Goal: Task Accomplishment & Management: Complete application form

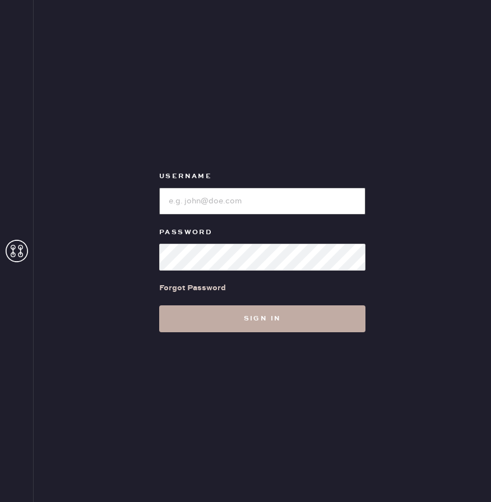
type input "[EMAIL_ADDRESS][DOMAIN_NAME]"
click at [231, 313] on button "Sign in" at bounding box center [262, 318] width 206 height 27
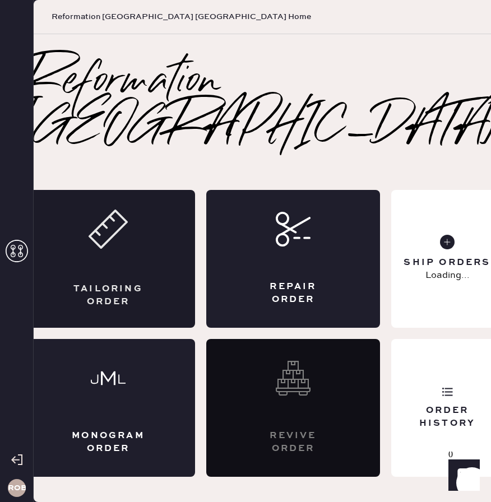
click at [114, 244] on icon at bounding box center [108, 229] width 39 height 39
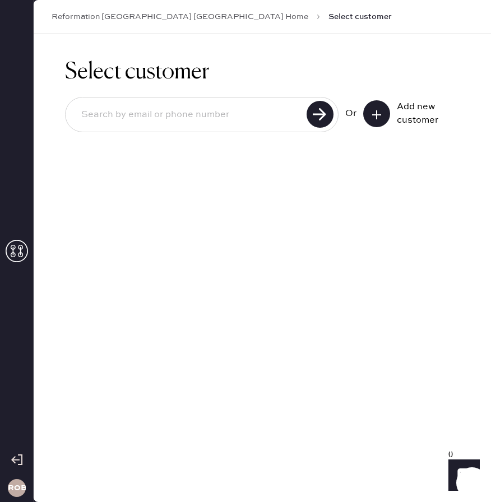
click at [374, 124] on button at bounding box center [376, 113] width 27 height 27
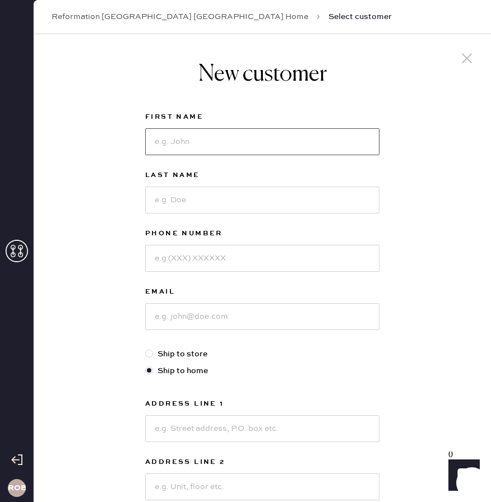
click at [256, 150] on input at bounding box center [262, 141] width 234 height 27
type input "Vanesa"
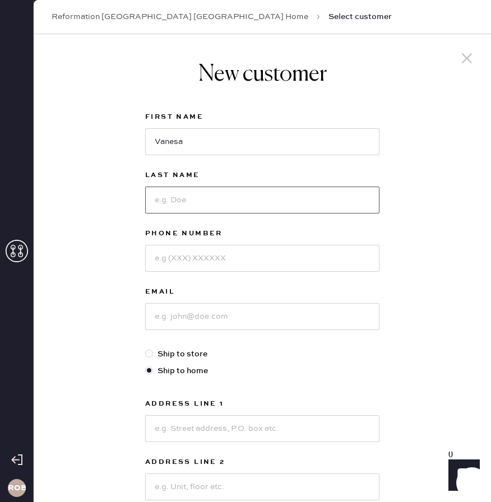
click at [265, 194] on input at bounding box center [262, 200] width 234 height 27
type input "[PERSON_NAME]"
click at [270, 257] on input at bounding box center [262, 258] width 234 height 27
type input "7794352693"
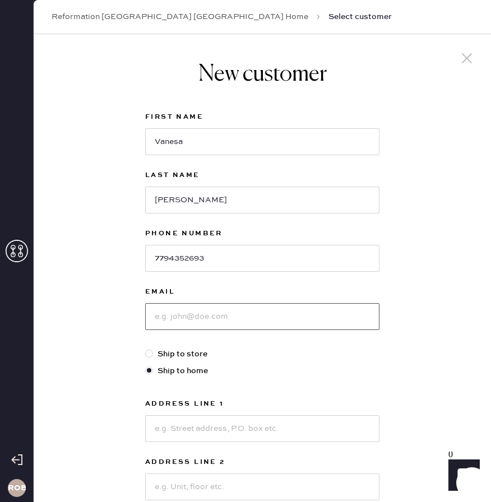
click at [292, 305] on input at bounding box center [262, 316] width 234 height 27
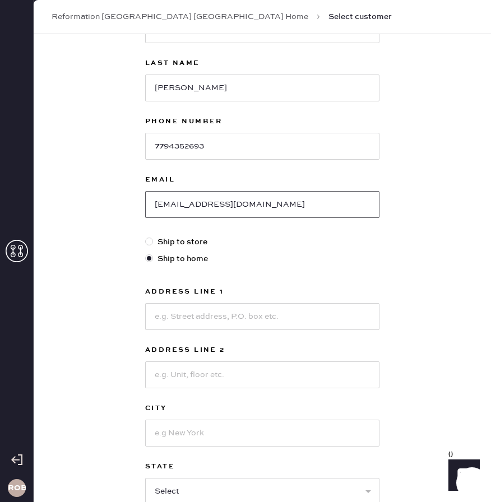
scroll to position [154, 0]
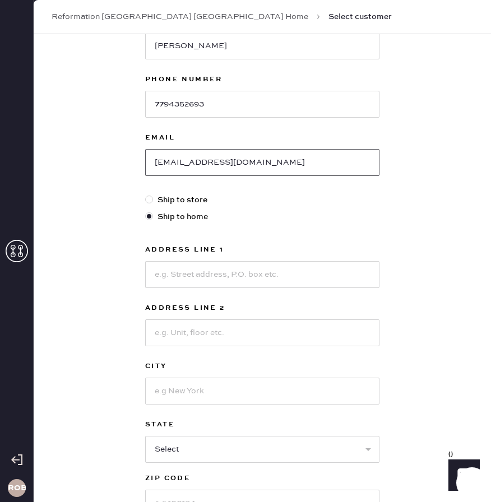
type input "[EMAIL_ADDRESS][DOMAIN_NAME]"
click at [292, 286] on input at bounding box center [262, 274] width 234 height 27
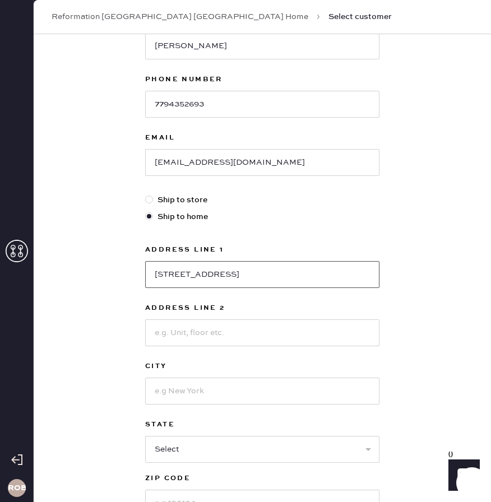
scroll to position [209, 0]
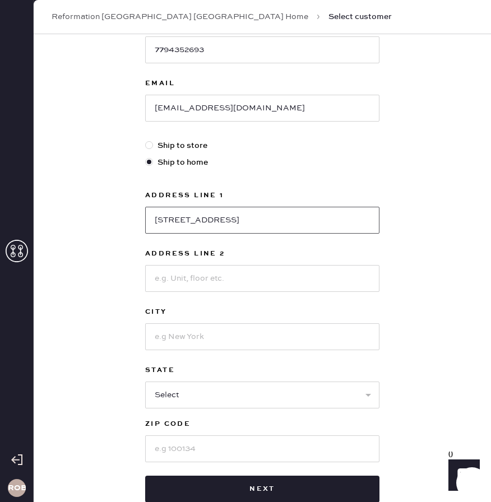
drag, startPoint x: 335, startPoint y: 224, endPoint x: 251, endPoint y: 217, distance: 84.3
click at [251, 217] on input "[STREET_ADDRESS]" at bounding box center [262, 220] width 234 height 27
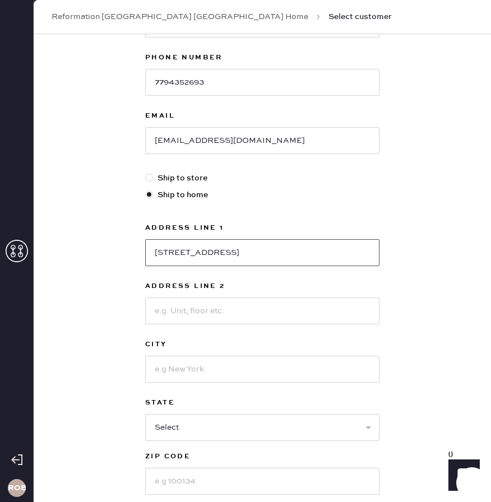
scroll to position [186, 0]
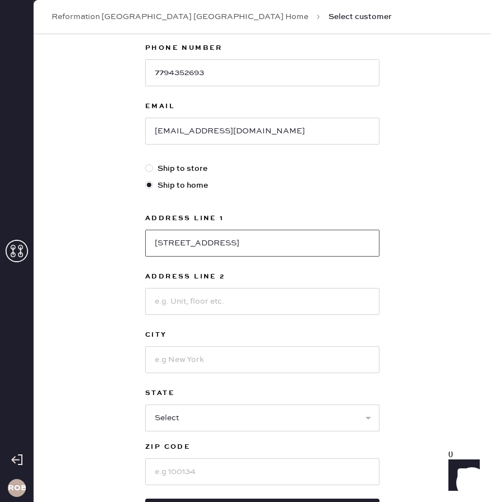
type input "[STREET_ADDRESS]"
click at [233, 362] on input at bounding box center [262, 359] width 234 height 27
type input "E"
click at [284, 249] on input "[STREET_ADDRESS]" at bounding box center [262, 243] width 234 height 27
type input "[STREET_ADDRESS]"
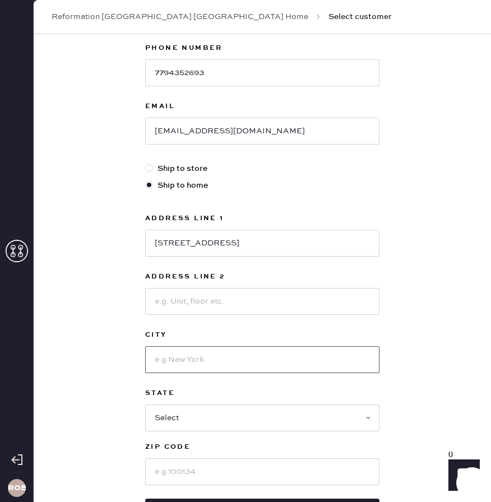
click at [183, 365] on input at bounding box center [262, 359] width 234 height 27
type input "Shorewood"
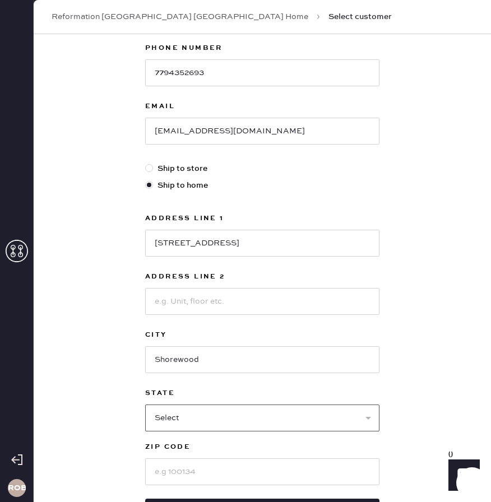
click at [192, 418] on select "Select AK AL AR AZ CA CO CT [GEOGRAPHIC_DATA] DE FL [GEOGRAPHIC_DATA] HI [GEOGR…" at bounding box center [262, 418] width 234 height 27
select select "IL"
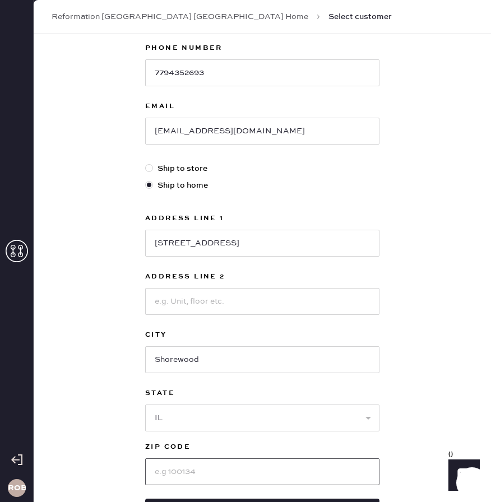
click at [216, 471] on input at bounding box center [262, 472] width 234 height 27
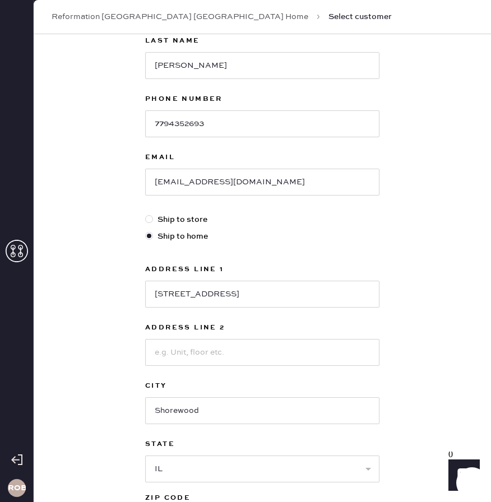
scroll to position [253, 0]
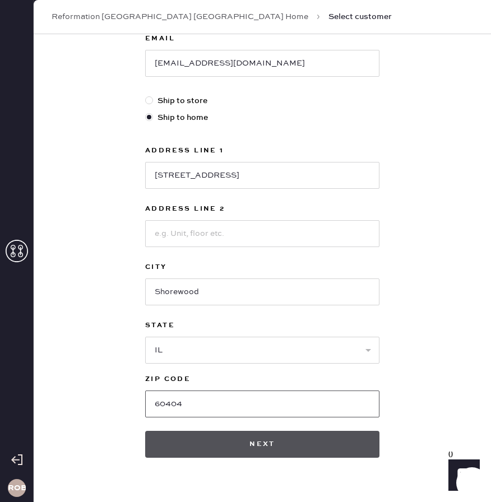
type input "60404"
click at [285, 455] on button "Next" at bounding box center [262, 444] width 234 height 27
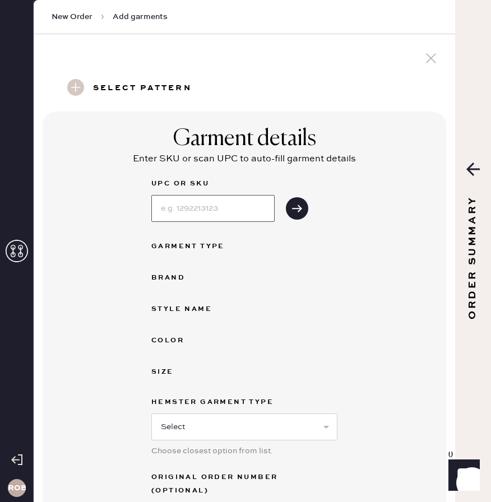
click at [183, 202] on input at bounding box center [212, 208] width 123 height 27
type input "1310229ST00S"
click at [298, 214] on button "submit" at bounding box center [297, 208] width 22 height 22
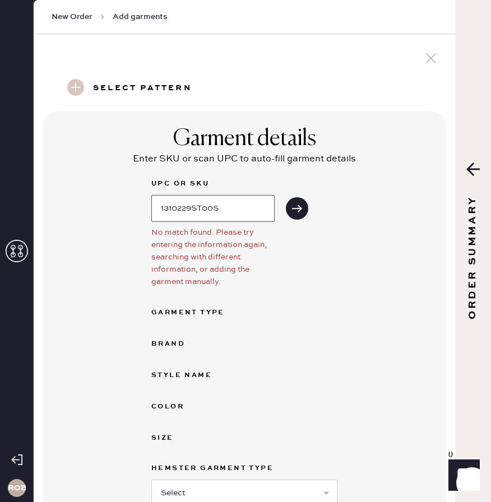
click at [251, 205] on input "1310229ST00S" at bounding box center [212, 208] width 123 height 27
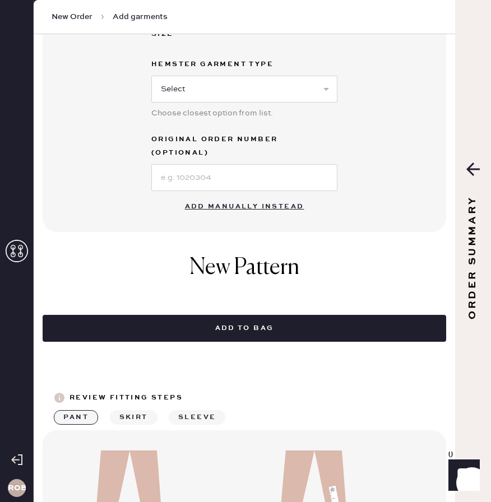
click at [252, 200] on button "Add manually instead" at bounding box center [244, 207] width 133 height 22
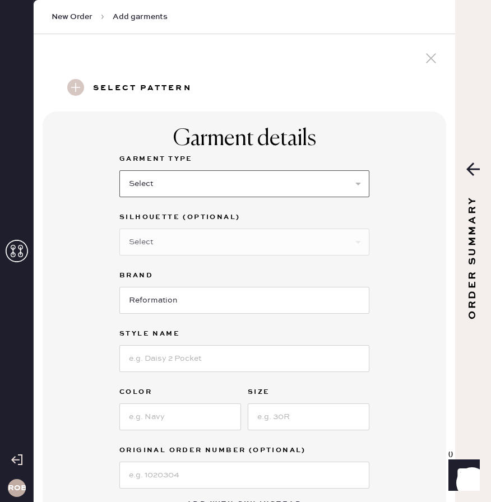
click at [242, 190] on select "Select Basic Skirt Jeans Leggings Pants Shorts Basic Sleeved Dress Basic Sleeve…" at bounding box center [244, 183] width 250 height 27
select select "6"
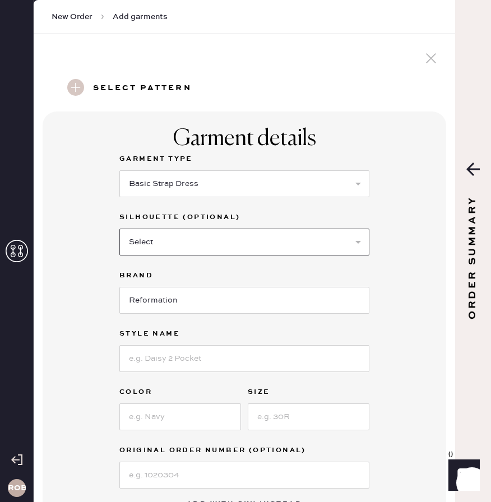
click at [169, 237] on select "Select Maxi Dress Midi Dress Mini Dress Other" at bounding box center [244, 242] width 250 height 27
select select "37"
click at [187, 355] on input at bounding box center [244, 358] width 250 height 27
type input "Aubree Linen"
click at [180, 416] on input at bounding box center [180, 417] width 122 height 27
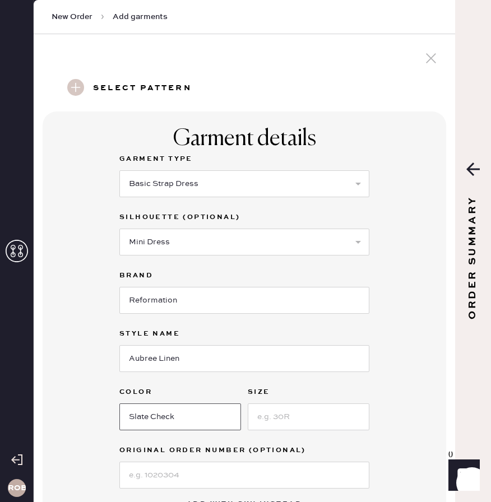
type input "Slate Check"
click at [287, 416] on input at bounding box center [309, 417] width 122 height 27
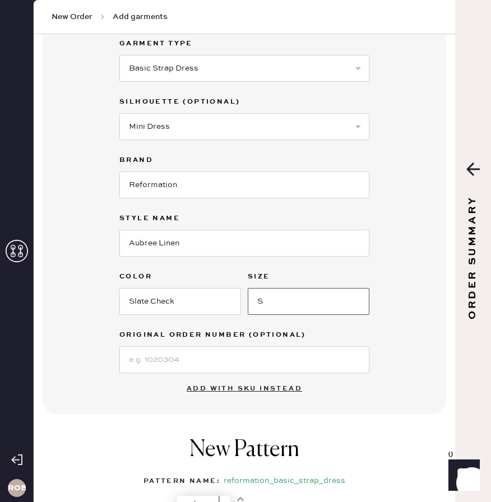
scroll to position [129, 0]
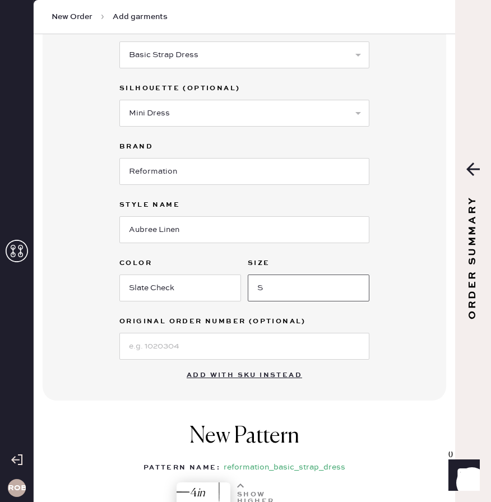
type input "S"
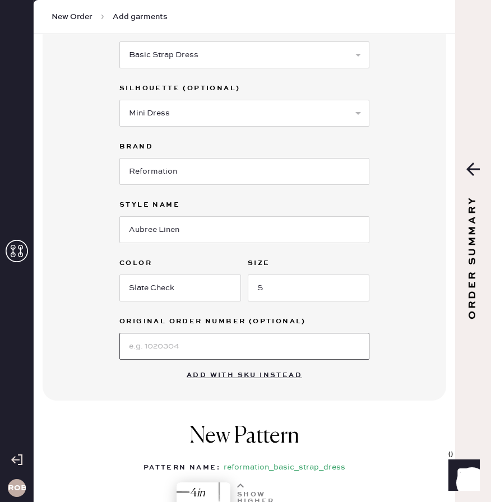
click at [234, 349] on input at bounding box center [244, 346] width 250 height 27
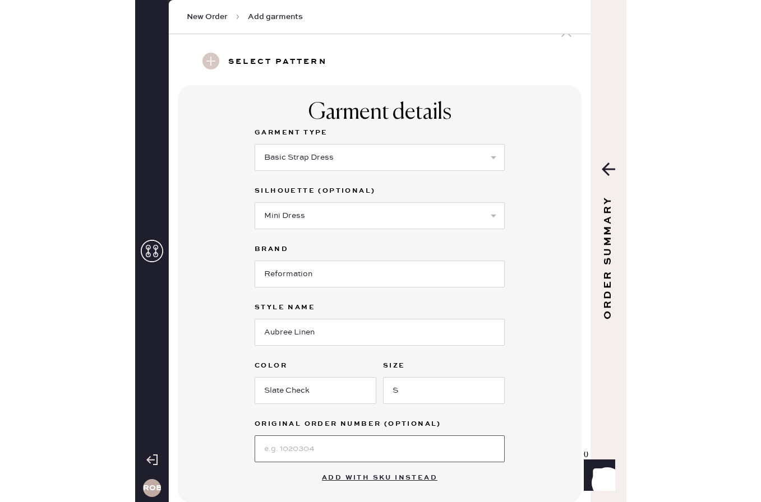
scroll to position [0, 0]
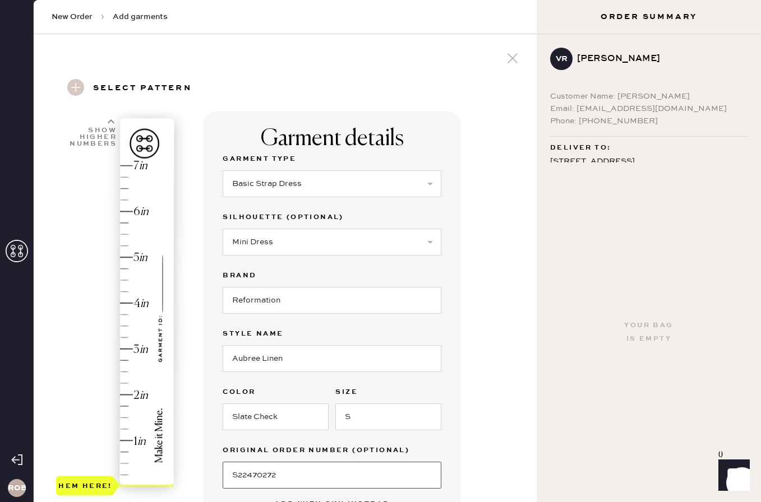
type input "S22470272"
drag, startPoint x: 96, startPoint y: 484, endPoint x: 93, endPoint y: 456, distance: 28.2
click at [93, 456] on div "Hem here!" at bounding box center [85, 462] width 54 height 13
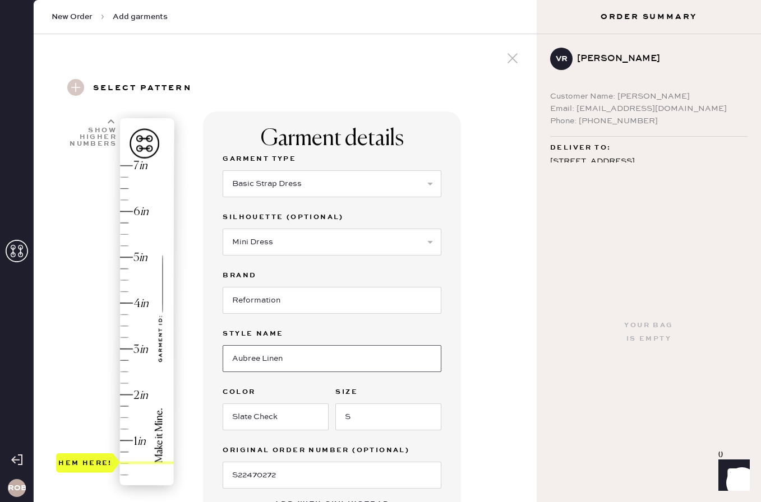
click at [298, 371] on input "Aubree Linen" at bounding box center [332, 358] width 219 height 27
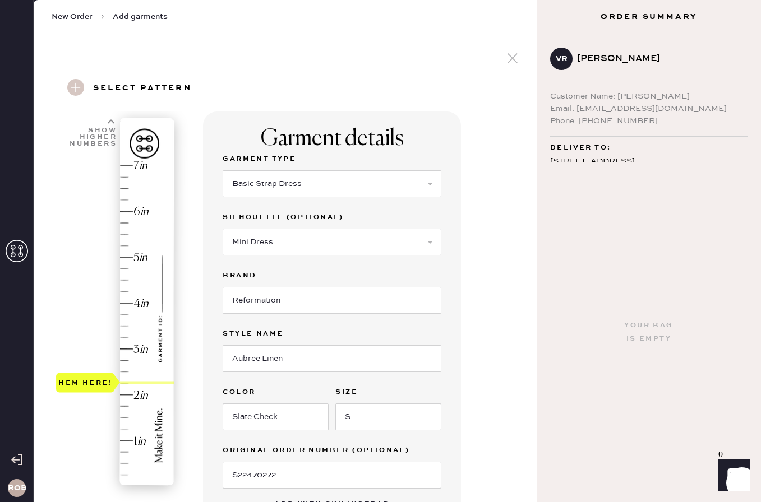
drag, startPoint x: 89, startPoint y: 459, endPoint x: 94, endPoint y: 382, distance: 77.0
click at [94, 382] on div "Hem here!" at bounding box center [85, 382] width 54 height 13
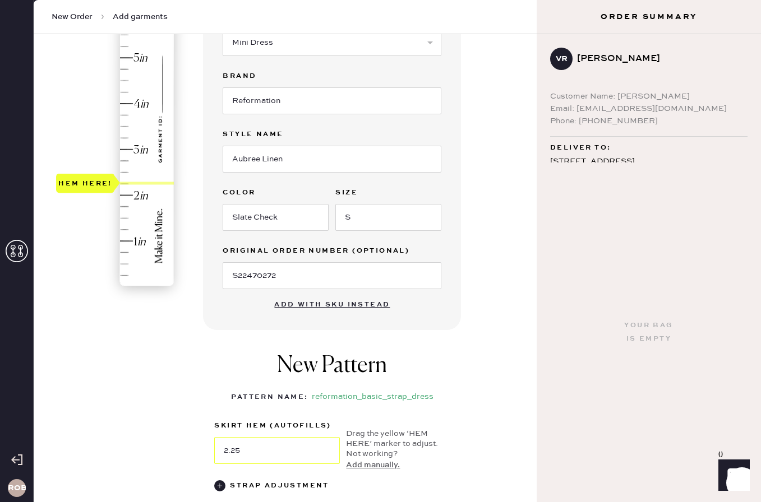
scroll to position [198, 0]
click at [96, 176] on div "Hem here!" at bounding box center [85, 185] width 58 height 20
click at [96, 177] on div "Hem here!" at bounding box center [85, 185] width 58 height 20
type input "2.5"
drag, startPoint x: 98, startPoint y: 189, endPoint x: 96, endPoint y: 176, distance: 13.0
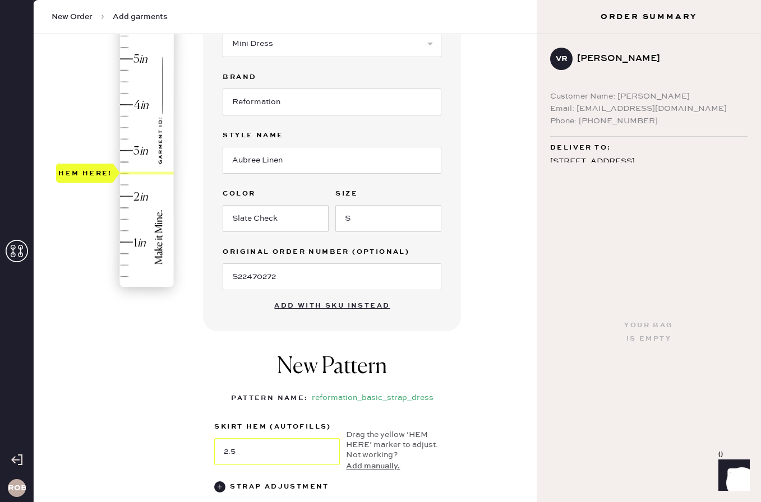
click at [96, 176] on div "Hem here!" at bounding box center [85, 172] width 54 height 13
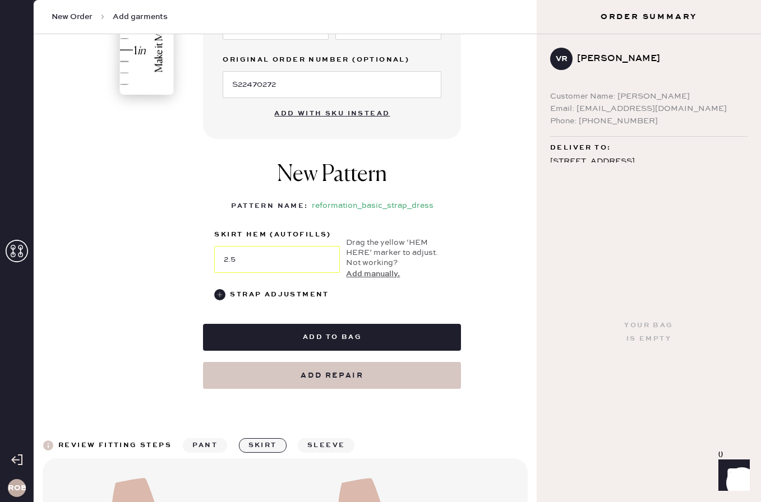
scroll to position [407, 0]
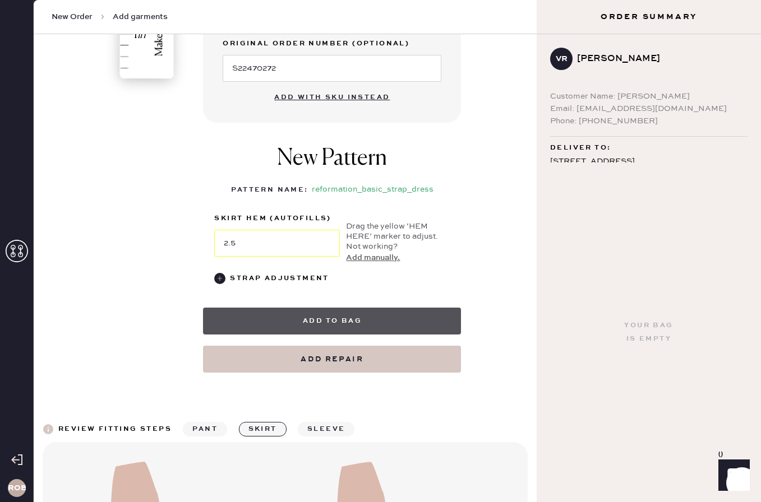
click at [384, 312] on button "Add to bag" at bounding box center [332, 321] width 258 height 27
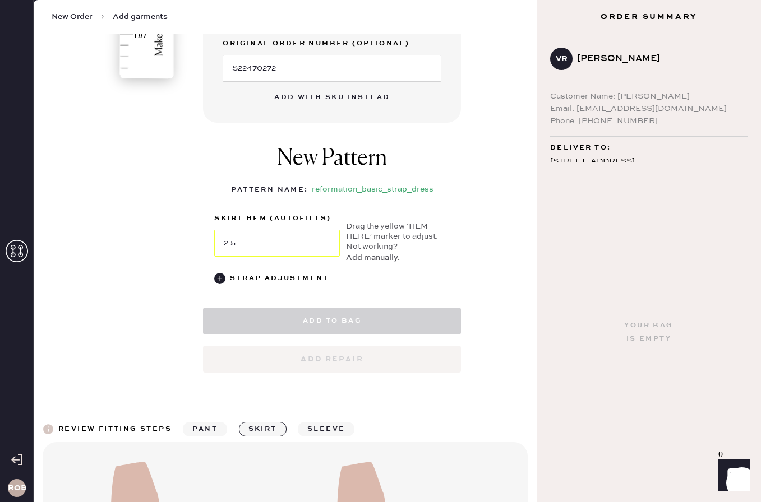
select select "6"
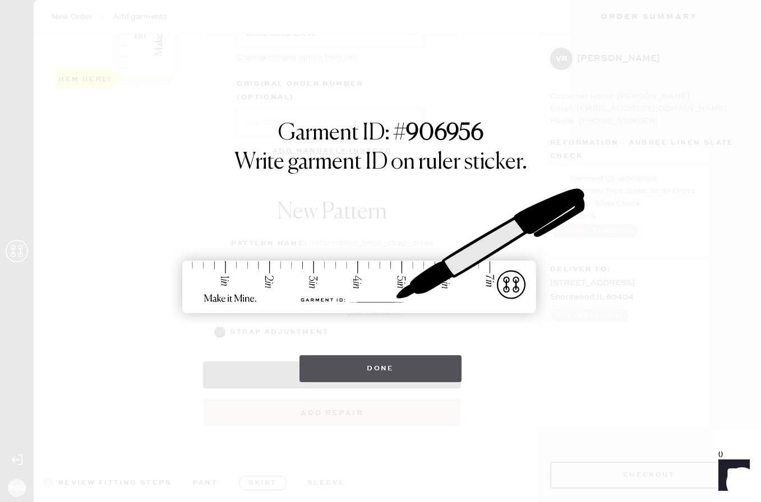
click at [443, 368] on button "Done" at bounding box center [380, 368] width 162 height 27
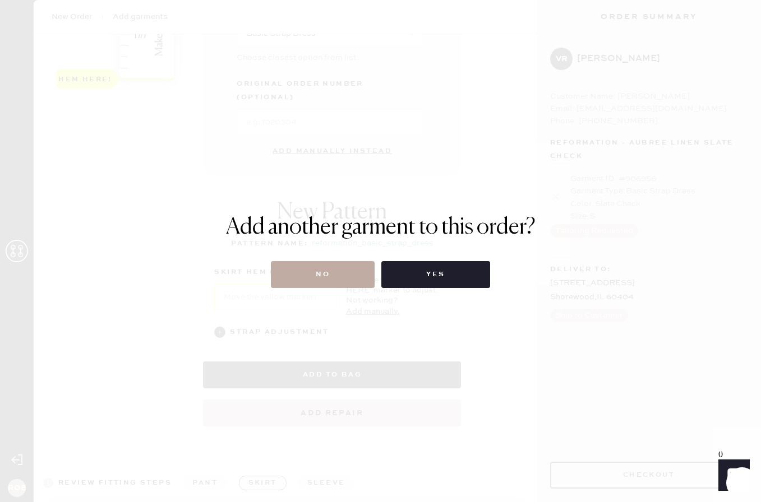
click at [338, 267] on button "No" at bounding box center [323, 274] width 104 height 27
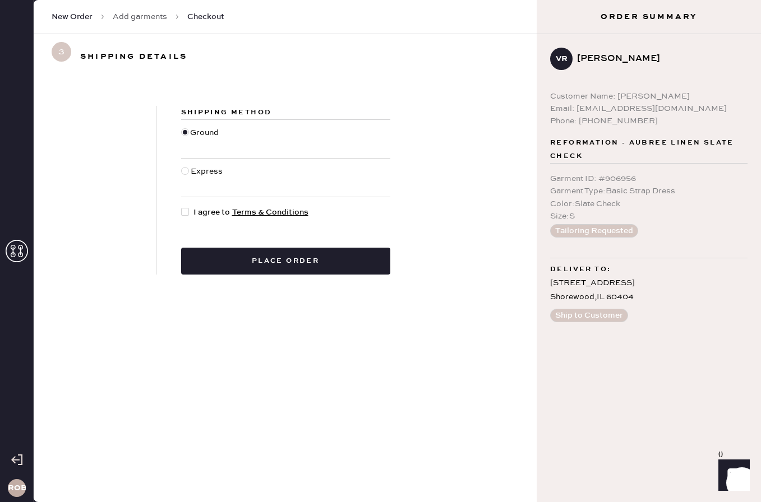
click at [188, 217] on div at bounding box center [187, 212] width 12 height 12
click at [182, 207] on input "I agree to Terms & Conditions" at bounding box center [181, 206] width 1 height 1
checkbox input "true"
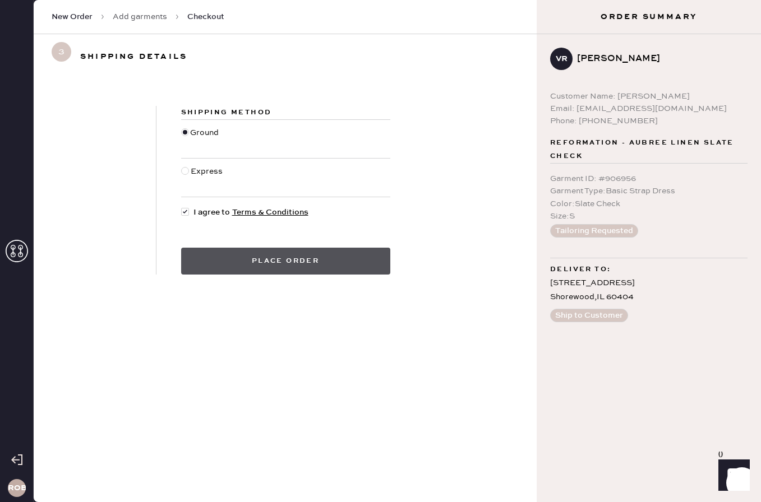
click at [237, 261] on button "Place order" at bounding box center [285, 261] width 209 height 27
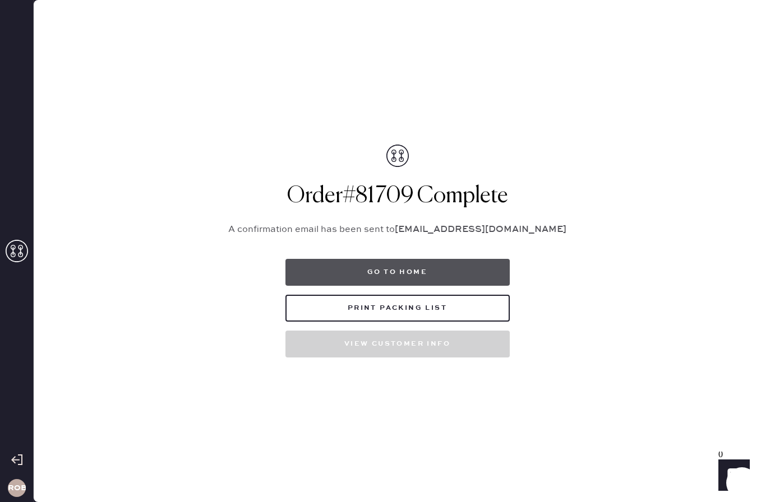
click at [392, 274] on button "Go to home" at bounding box center [397, 272] width 224 height 27
